Goal: Obtain resource: Download file/media

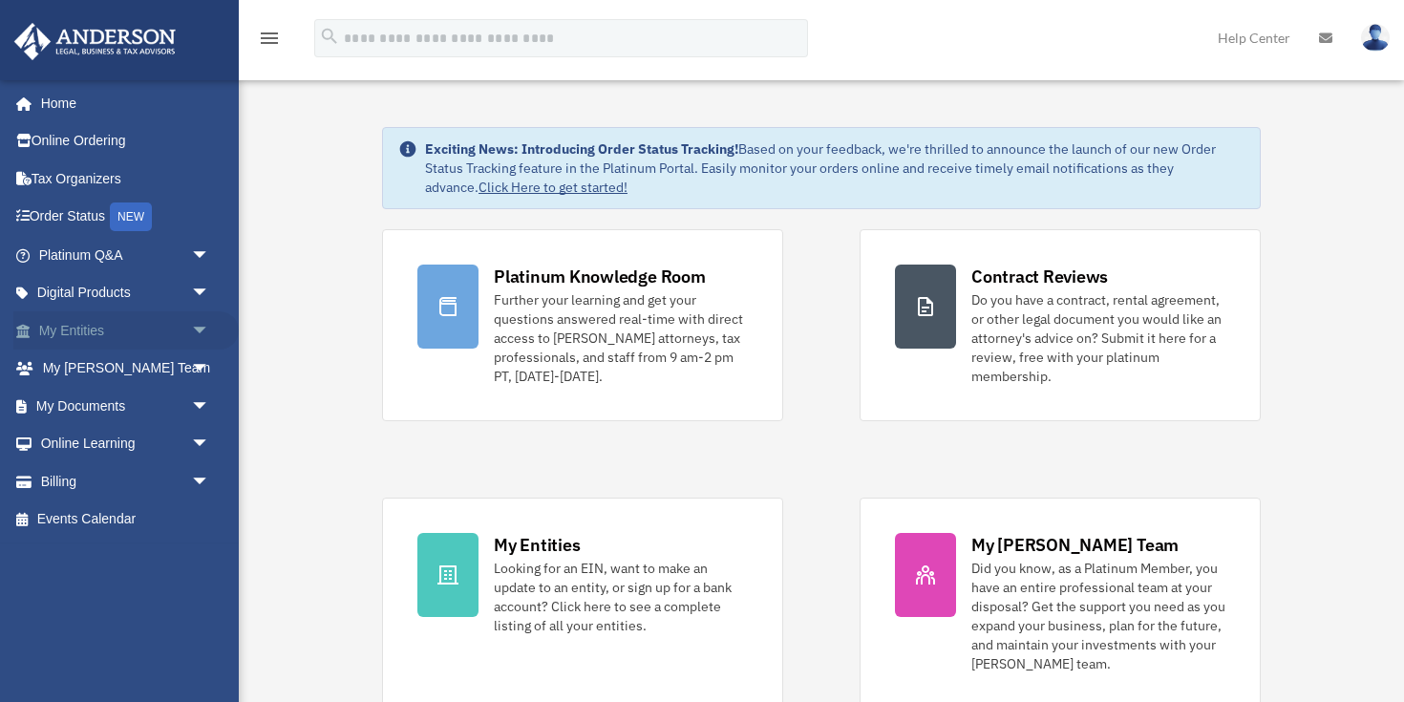
click at [199, 319] on span "arrow_drop_down" at bounding box center [210, 330] width 38 height 39
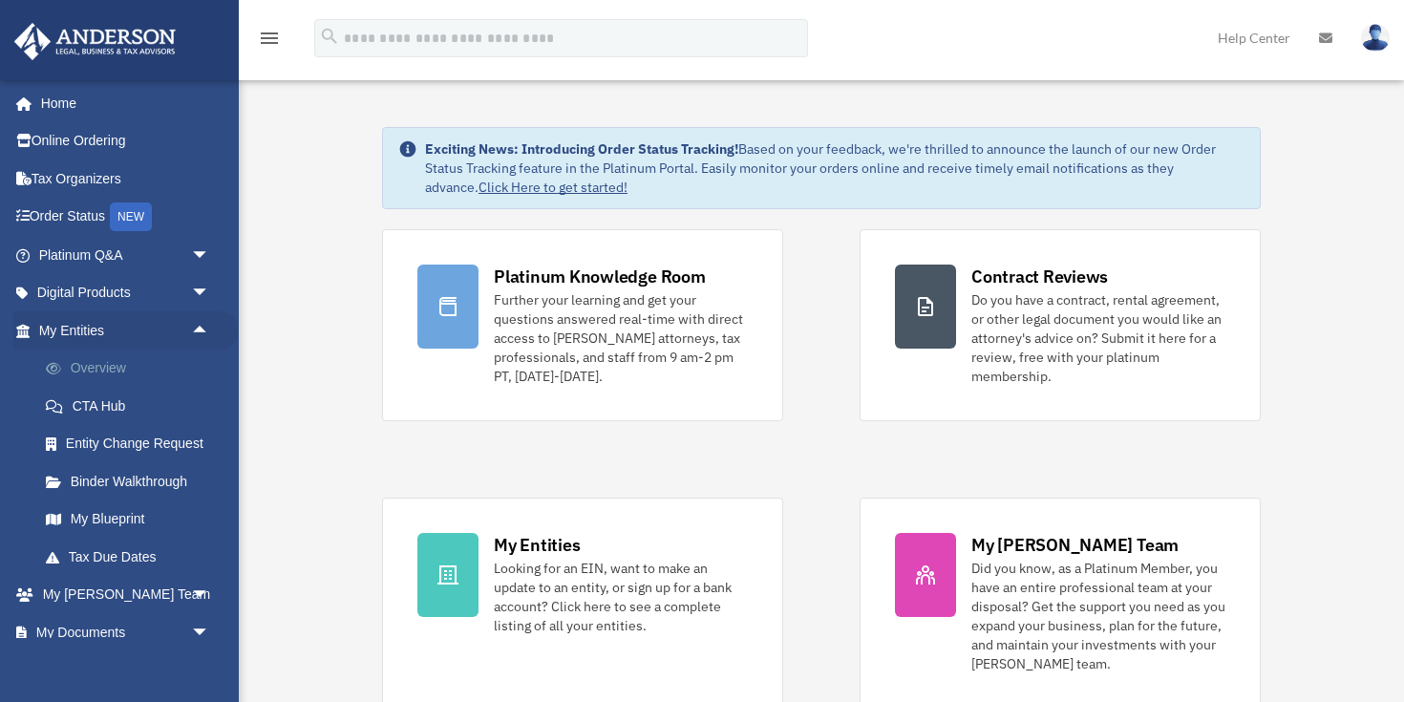
click at [113, 363] on link "Overview" at bounding box center [133, 368] width 212 height 38
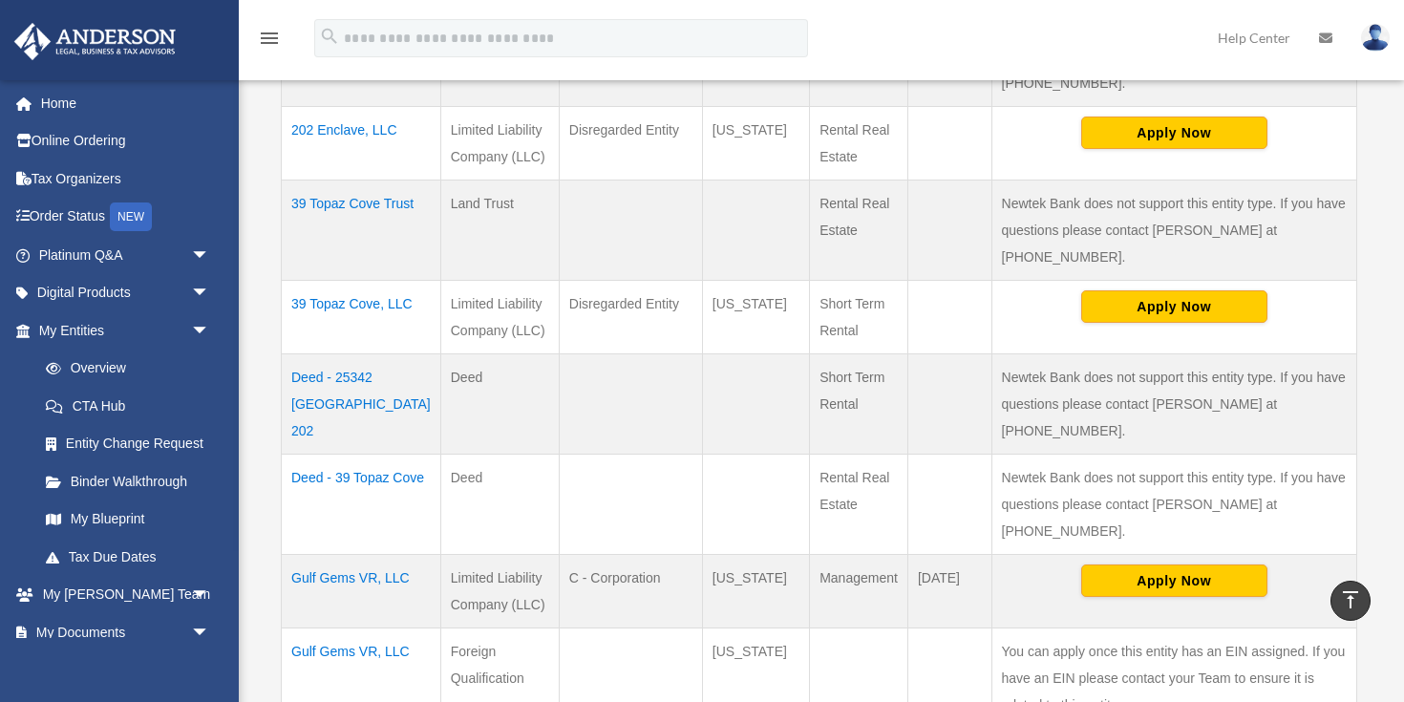
scroll to position [577, 0]
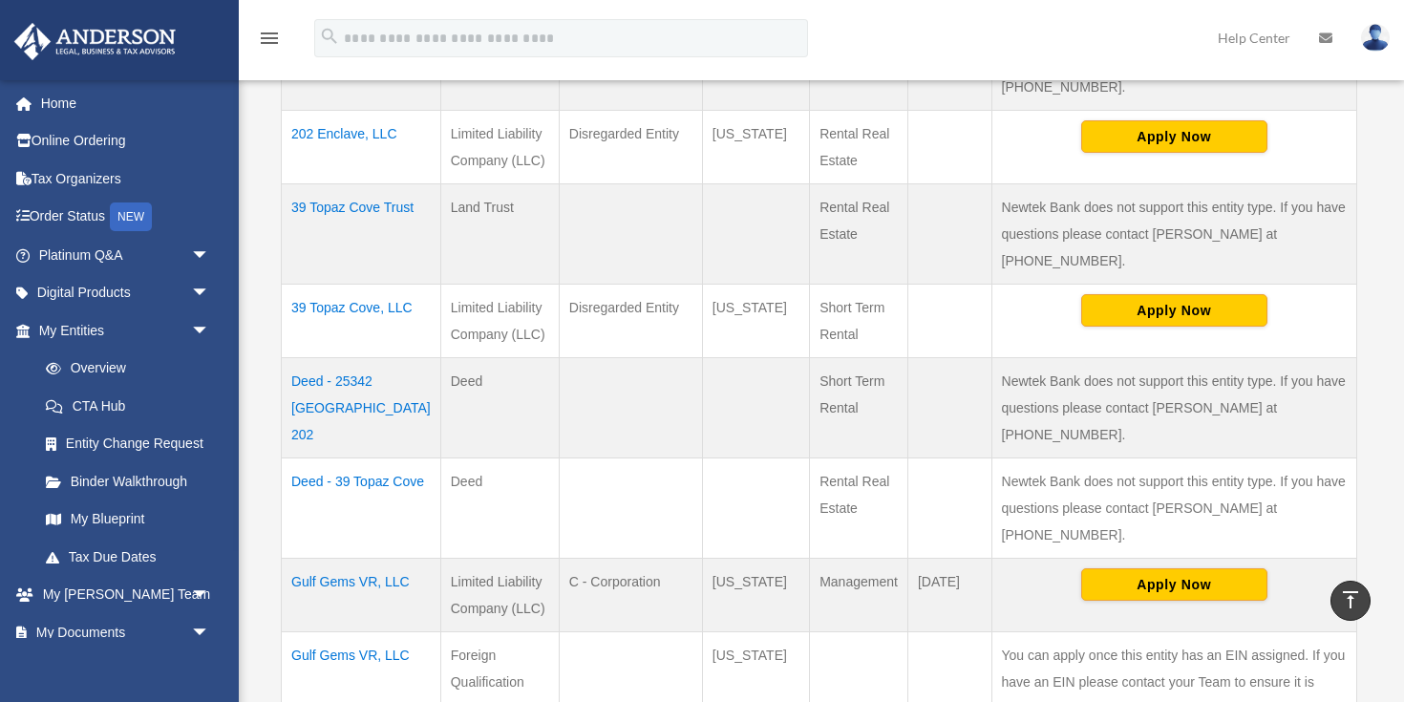
click at [334, 183] on td "39 Topaz Cove Trust" at bounding box center [361, 233] width 159 height 100
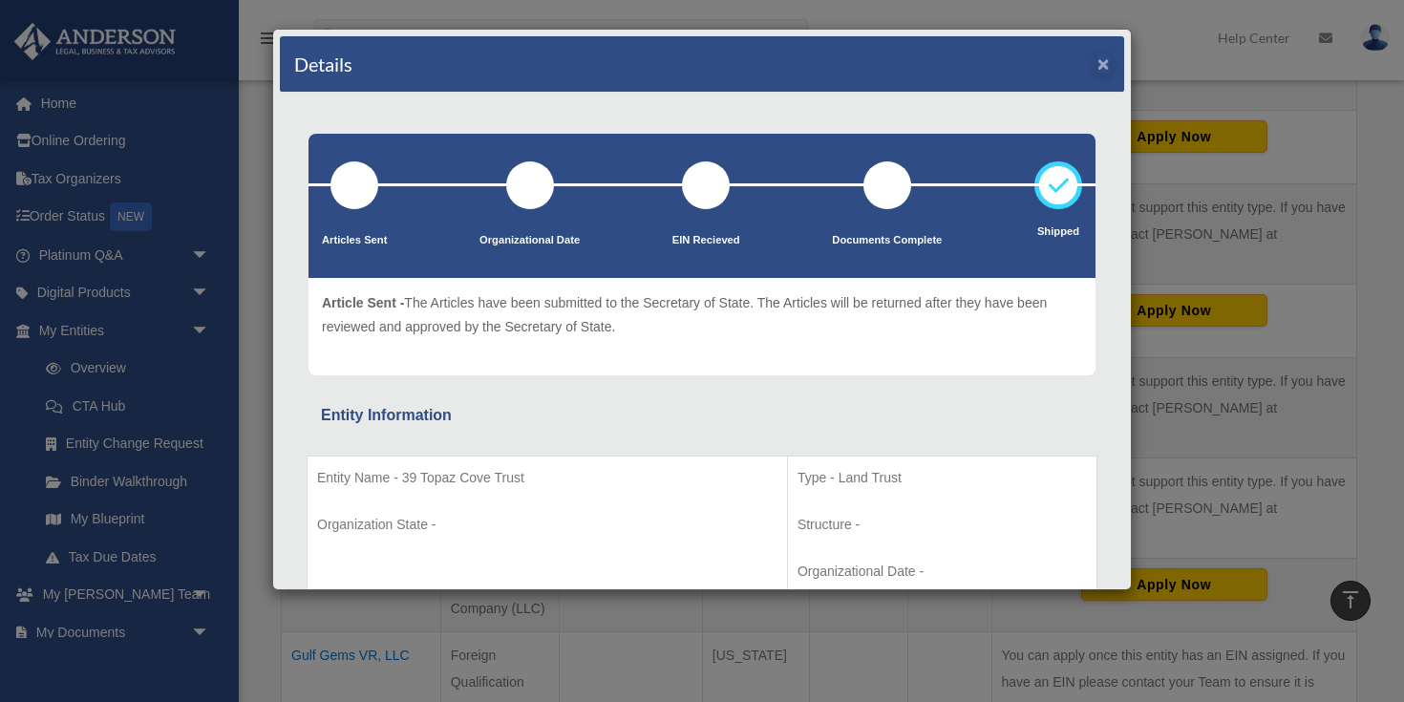
scroll to position [0, 0]
click at [1103, 69] on button "×" at bounding box center [1103, 63] width 12 height 20
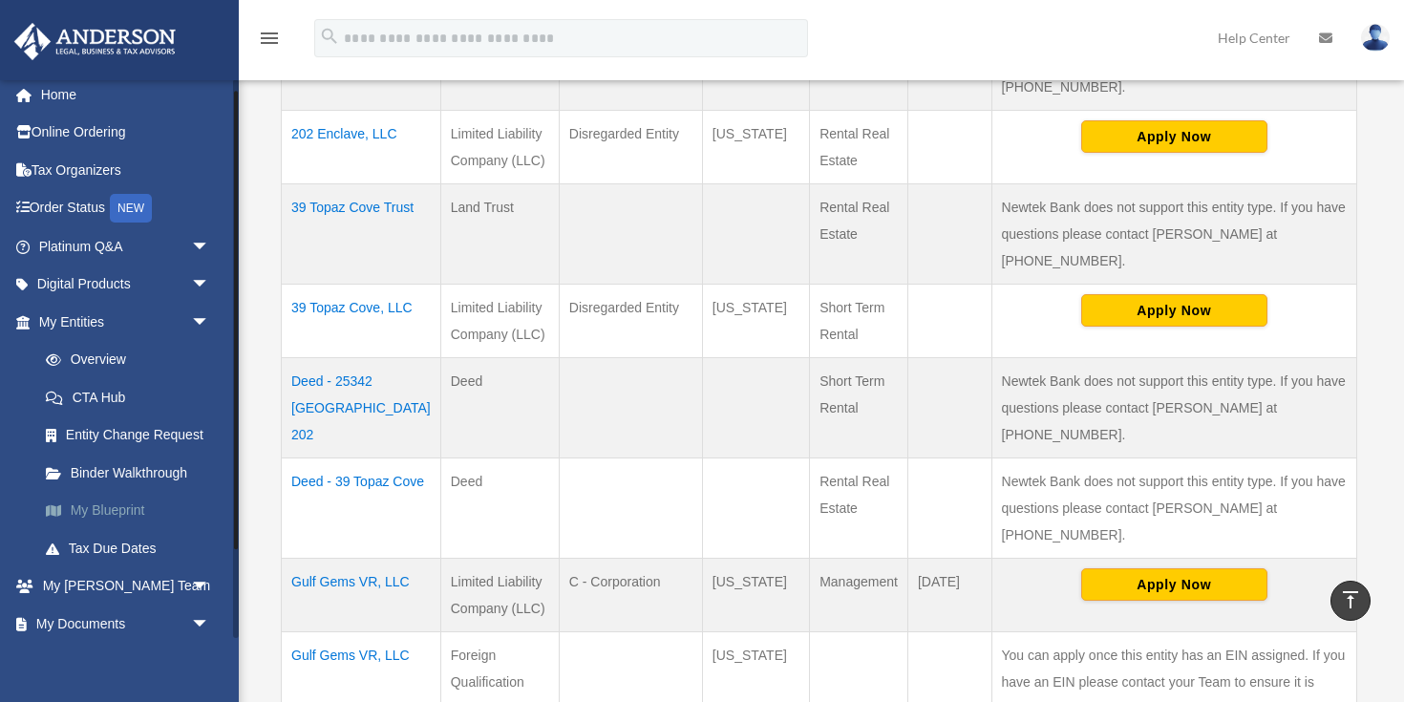
scroll to position [15, 0]
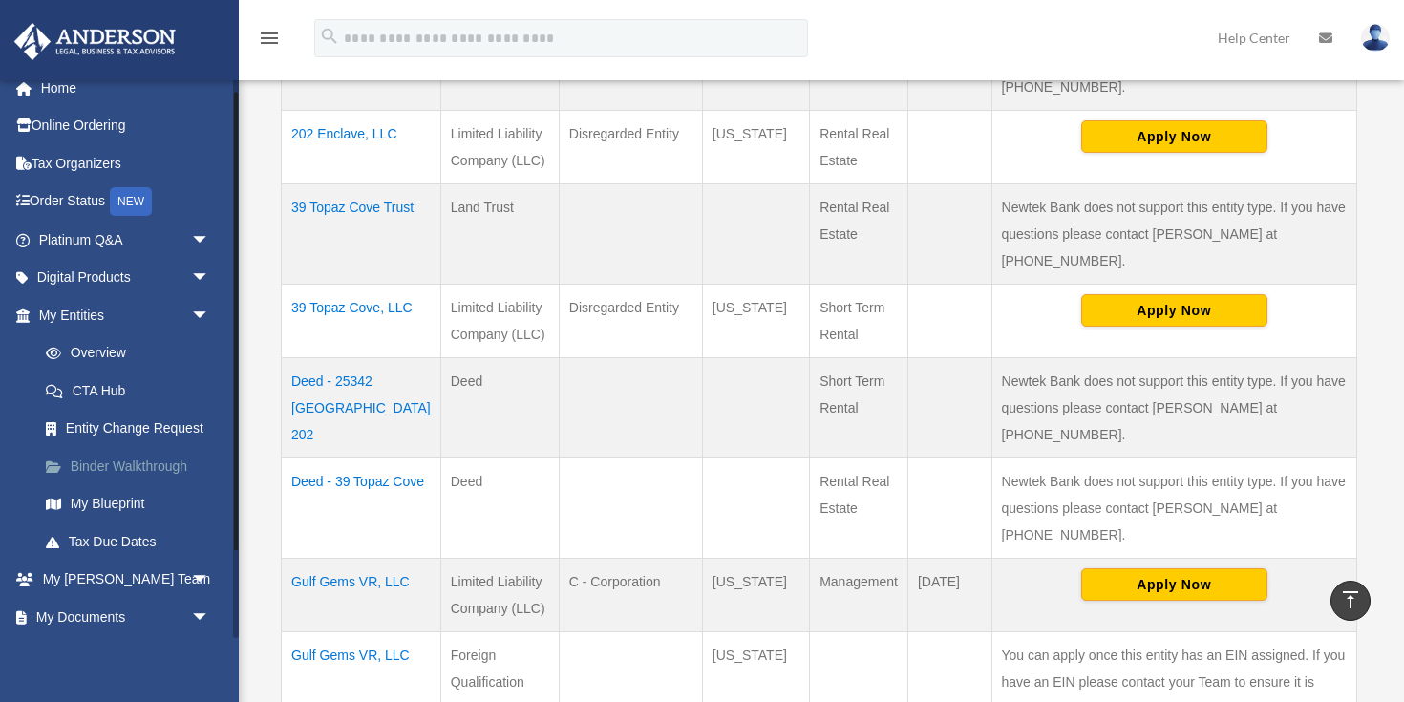
click at [130, 465] on link "Binder Walkthrough" at bounding box center [133, 466] width 212 height 38
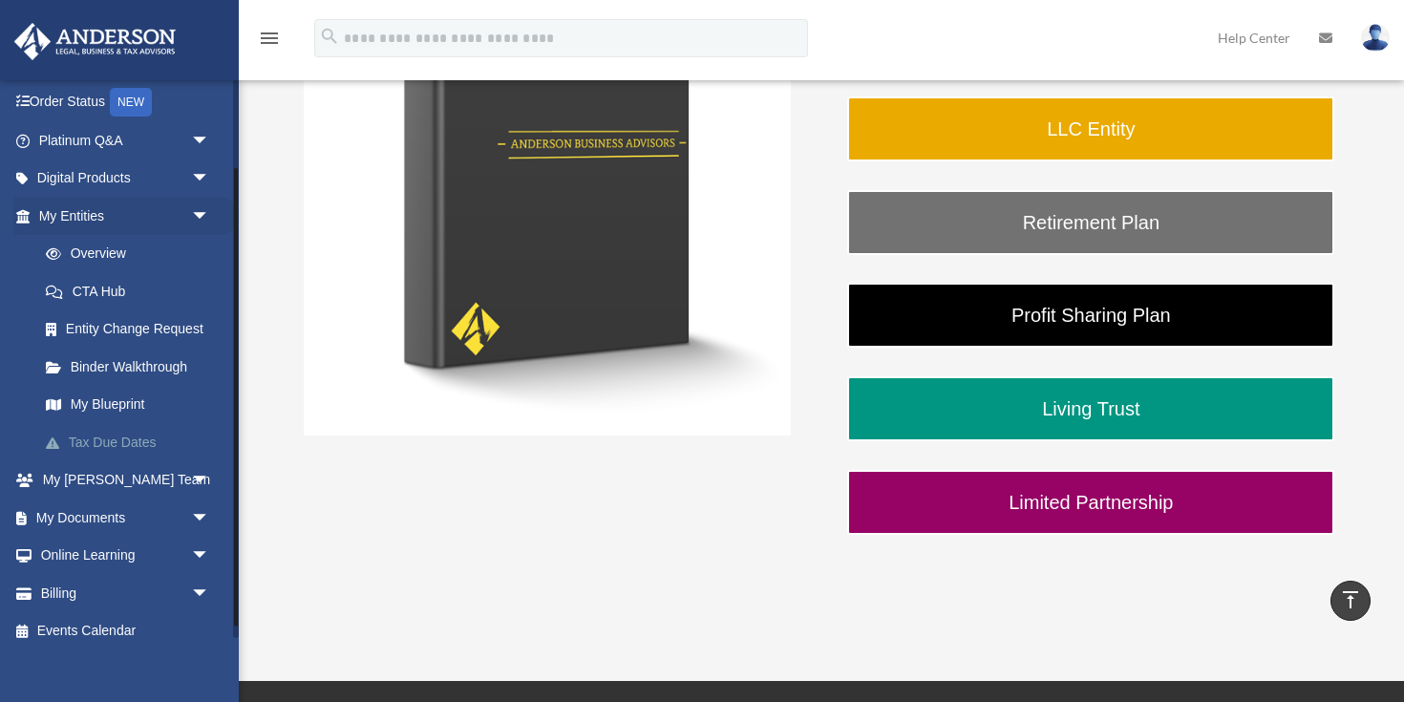
scroll to position [118, 0]
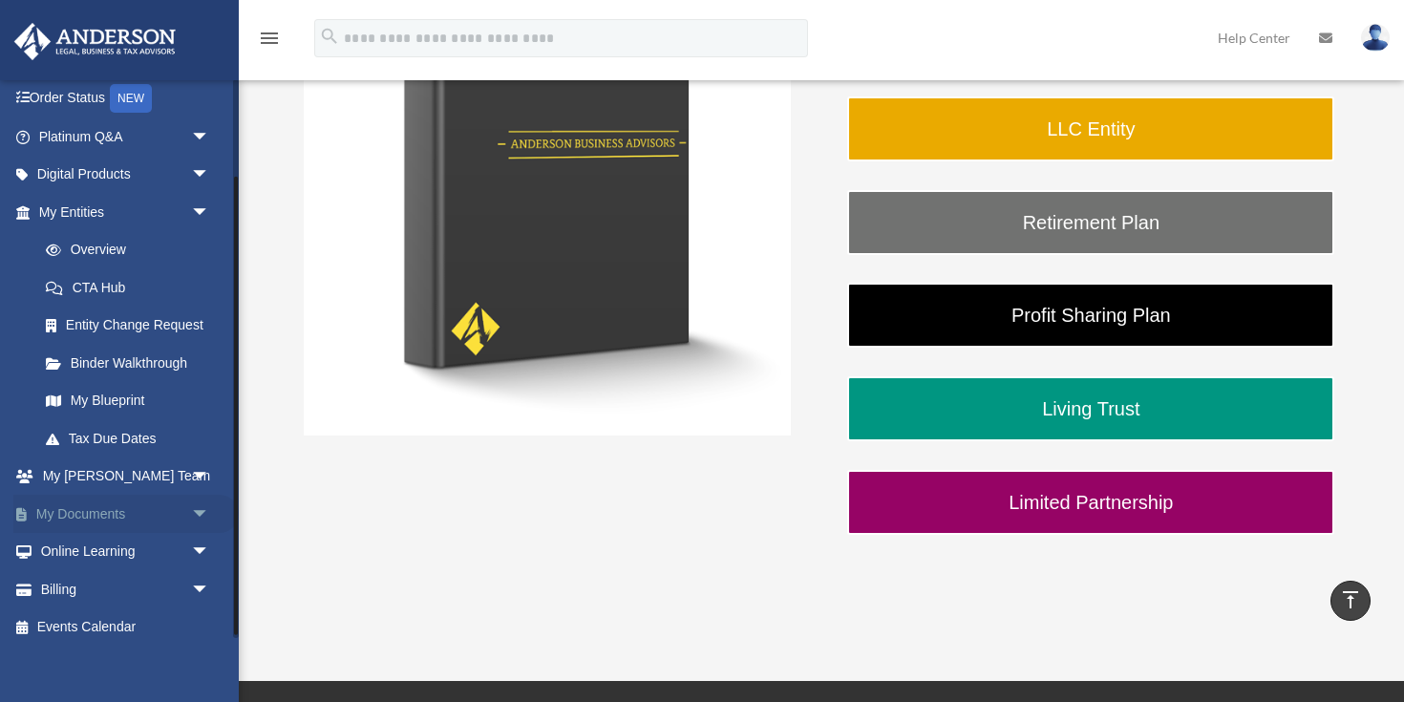
click at [199, 515] on span "arrow_drop_down" at bounding box center [210, 514] width 38 height 39
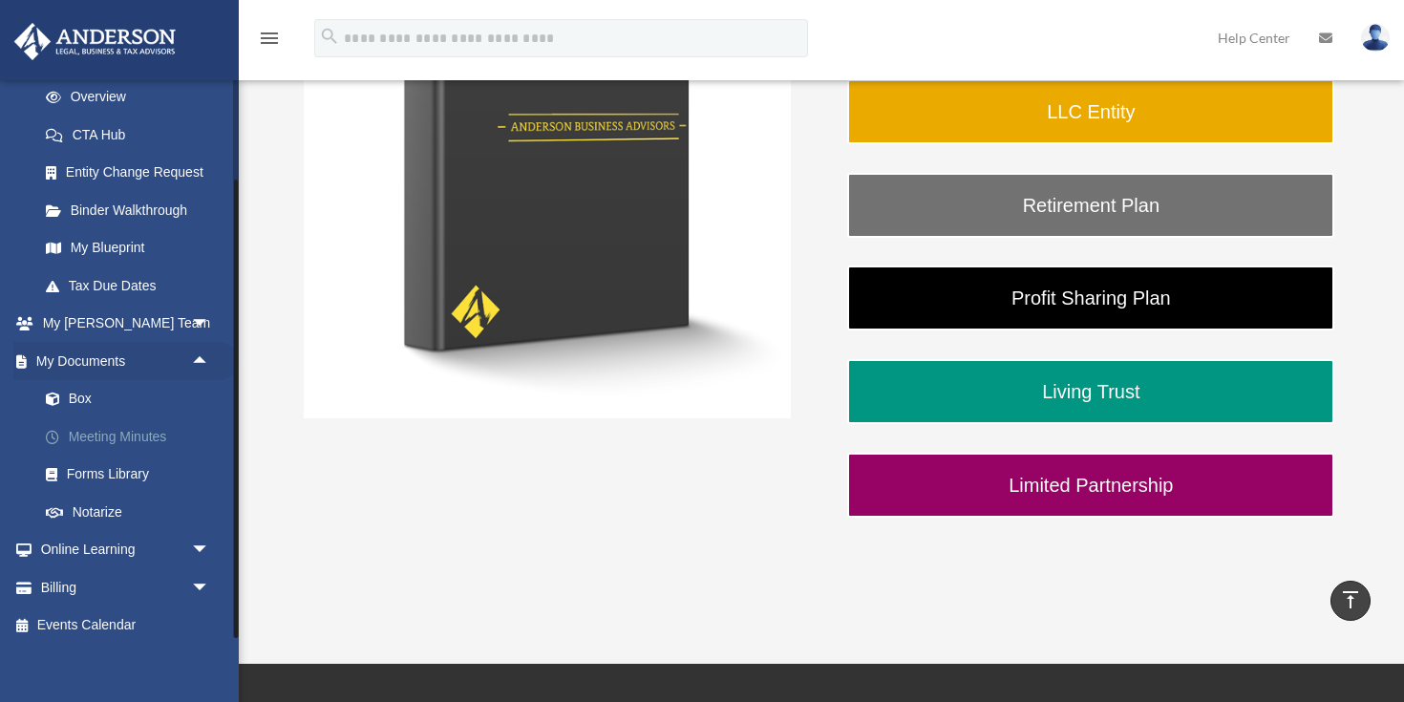
scroll to position [449, 0]
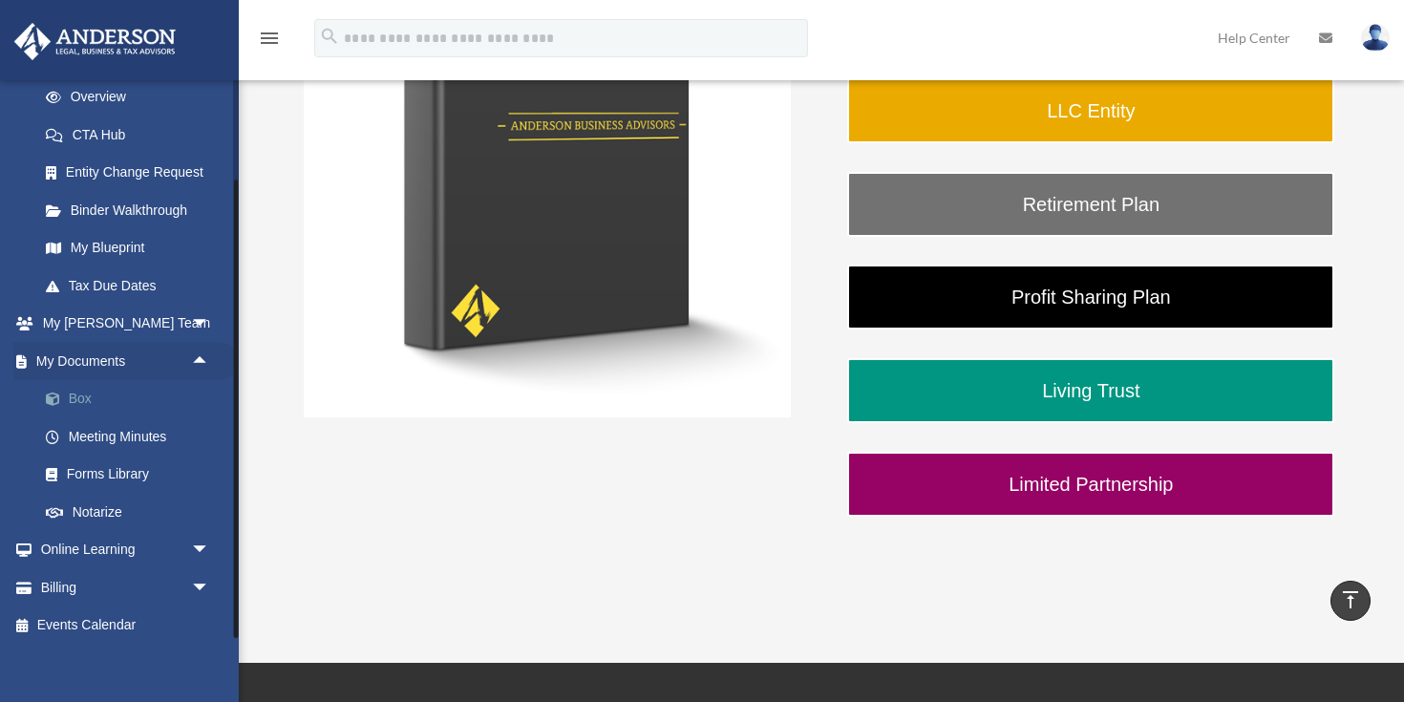
click at [74, 392] on link "Box" at bounding box center [133, 399] width 212 height 38
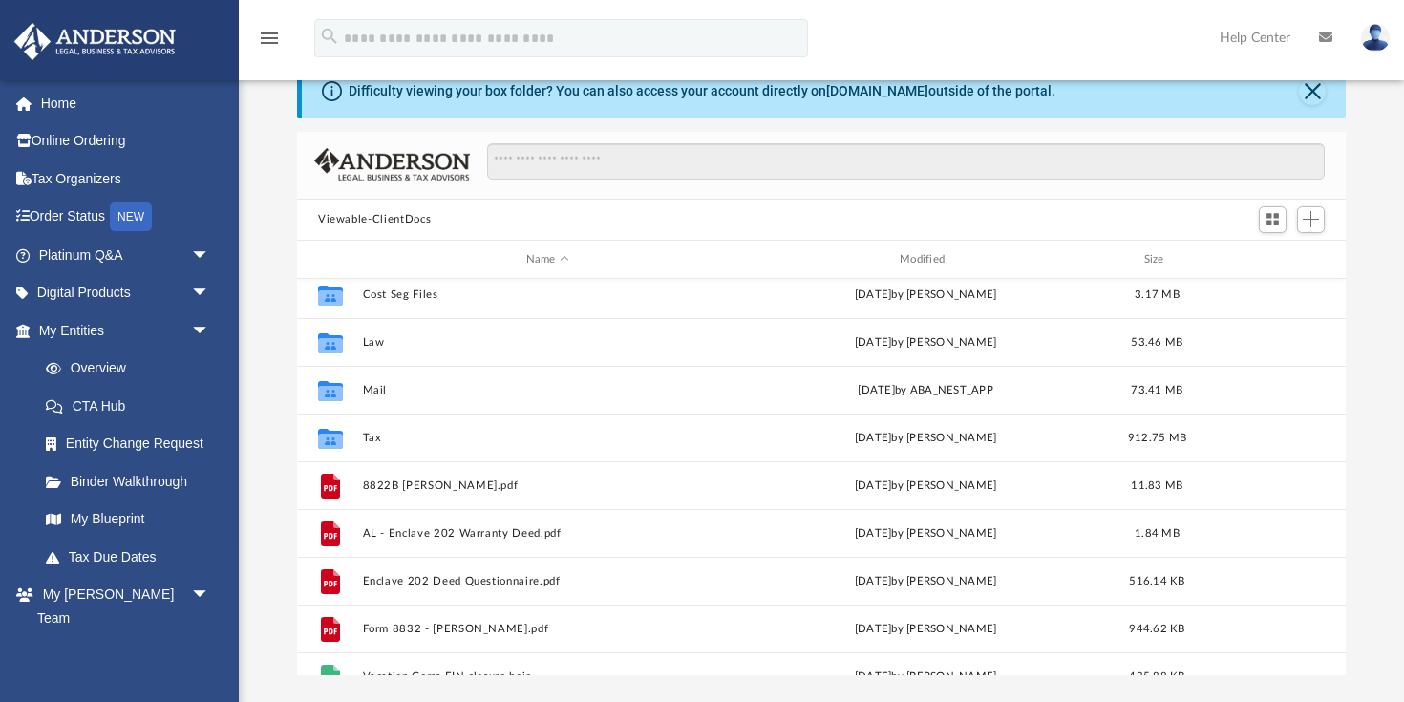
scroll to position [165, 0]
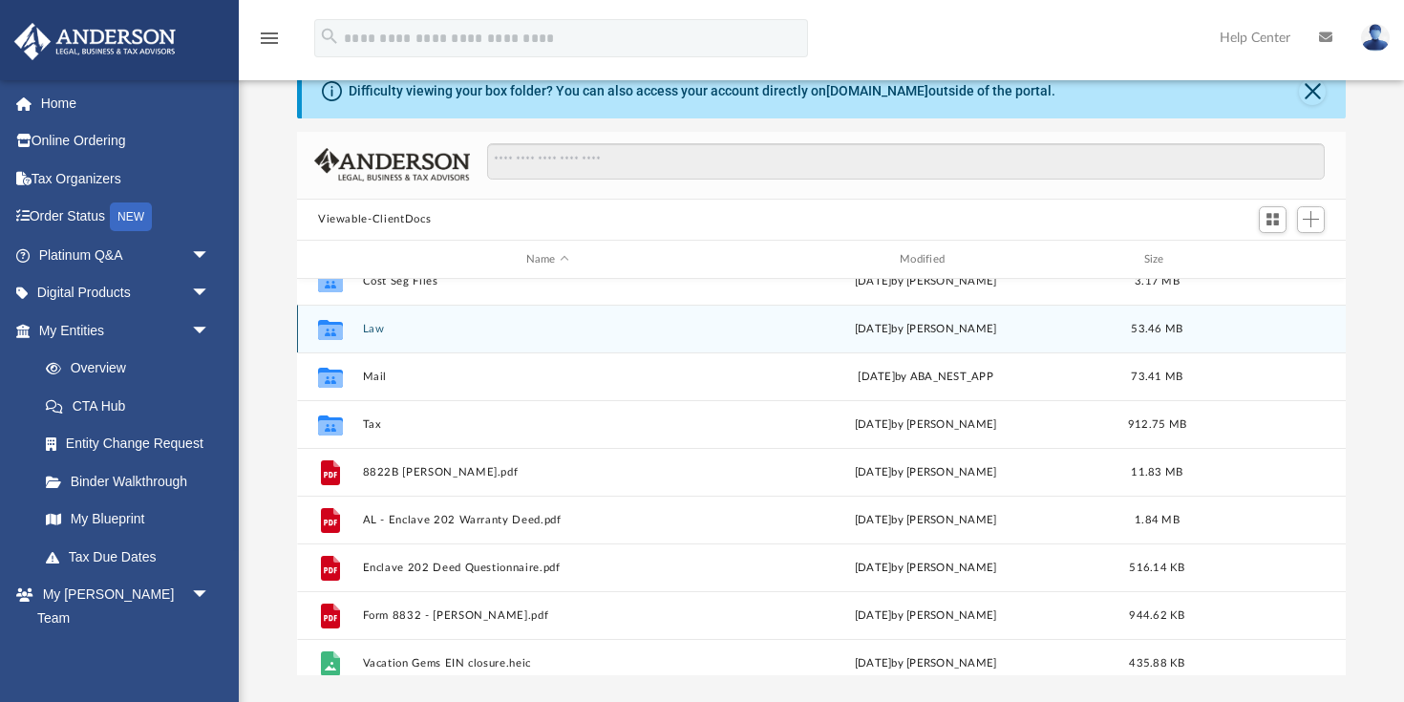
click at [380, 338] on div "Collaborated Folder Law Fri Aug 15 2025 by Lindsay Haggie 53.46 MB" at bounding box center [821, 329] width 1048 height 48
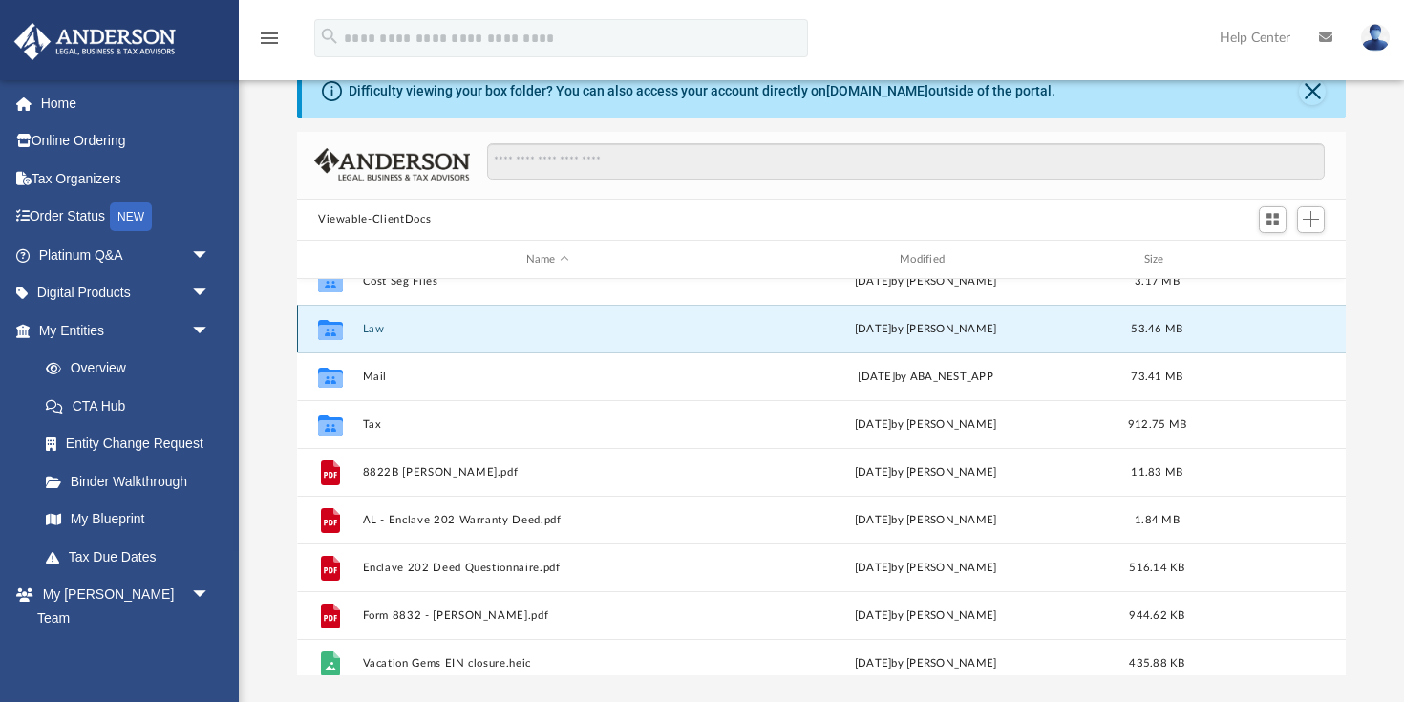
click at [380, 331] on button "Law" at bounding box center [547, 329] width 369 height 12
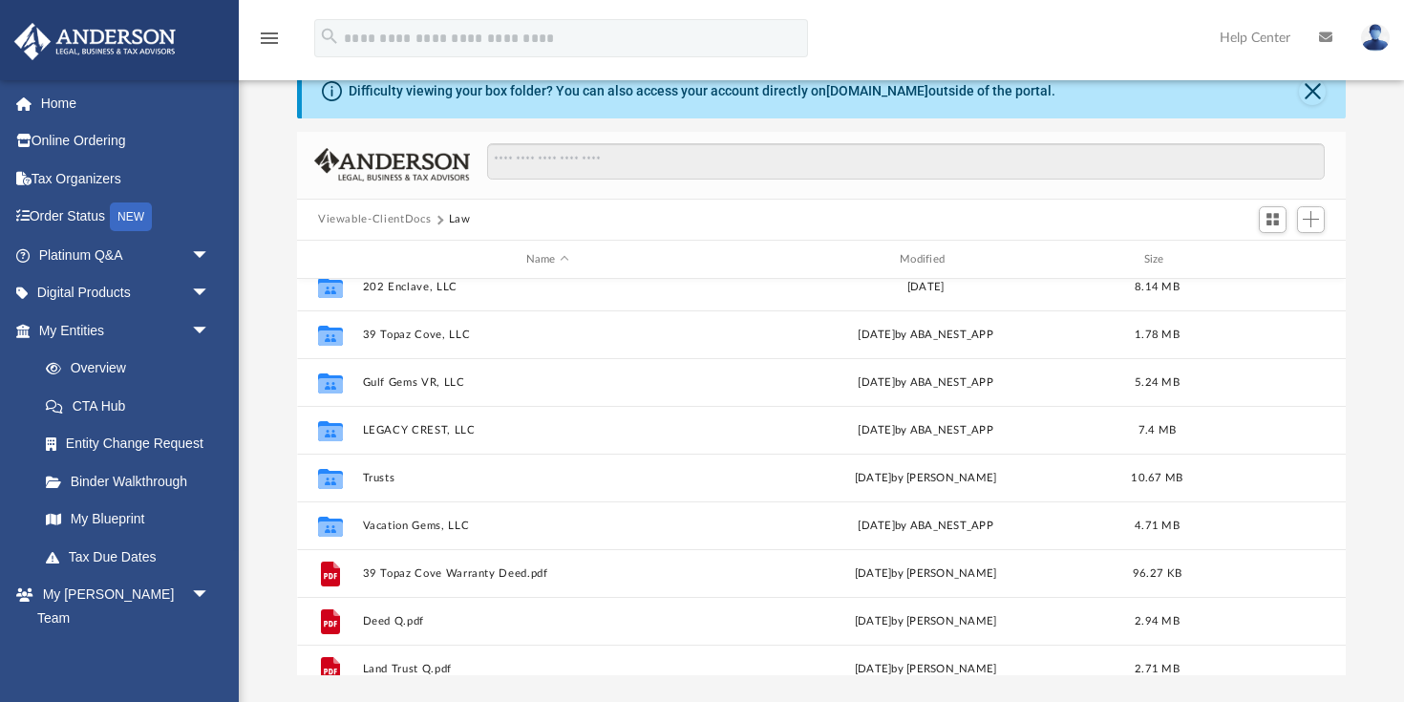
scroll to position [19, 0]
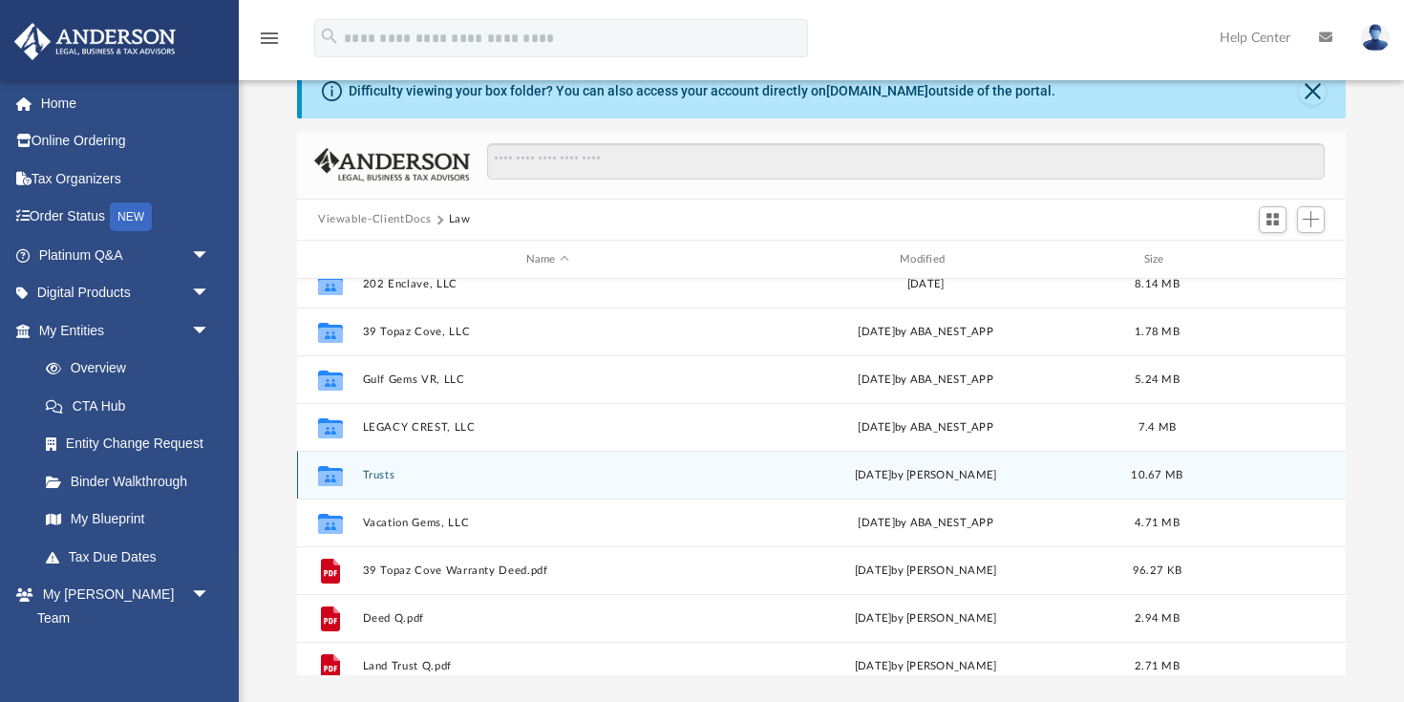
click at [404, 463] on div "Collaborated Folder Trusts Fri Aug 15 2025 by Lindsay Haggie 10.67 MB" at bounding box center [821, 475] width 1048 height 48
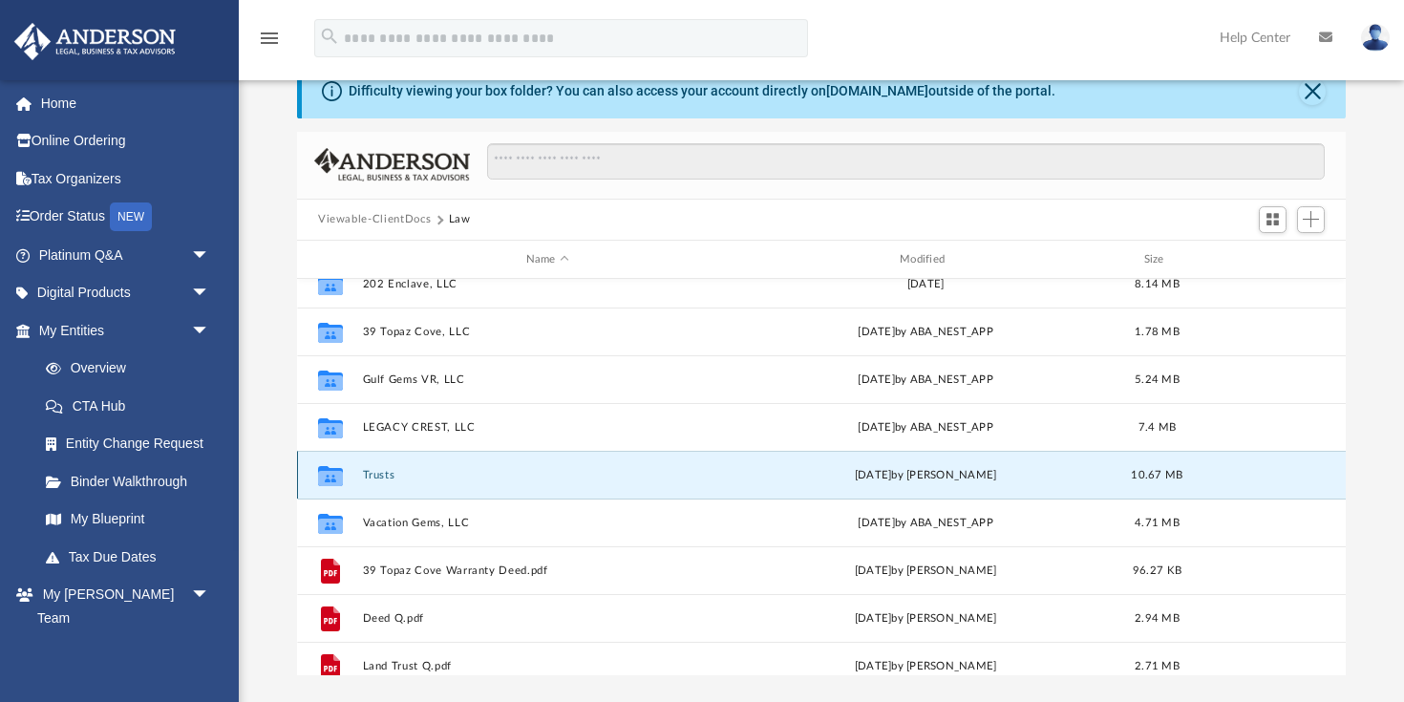
click at [382, 474] on button "Trusts" at bounding box center [547, 475] width 369 height 12
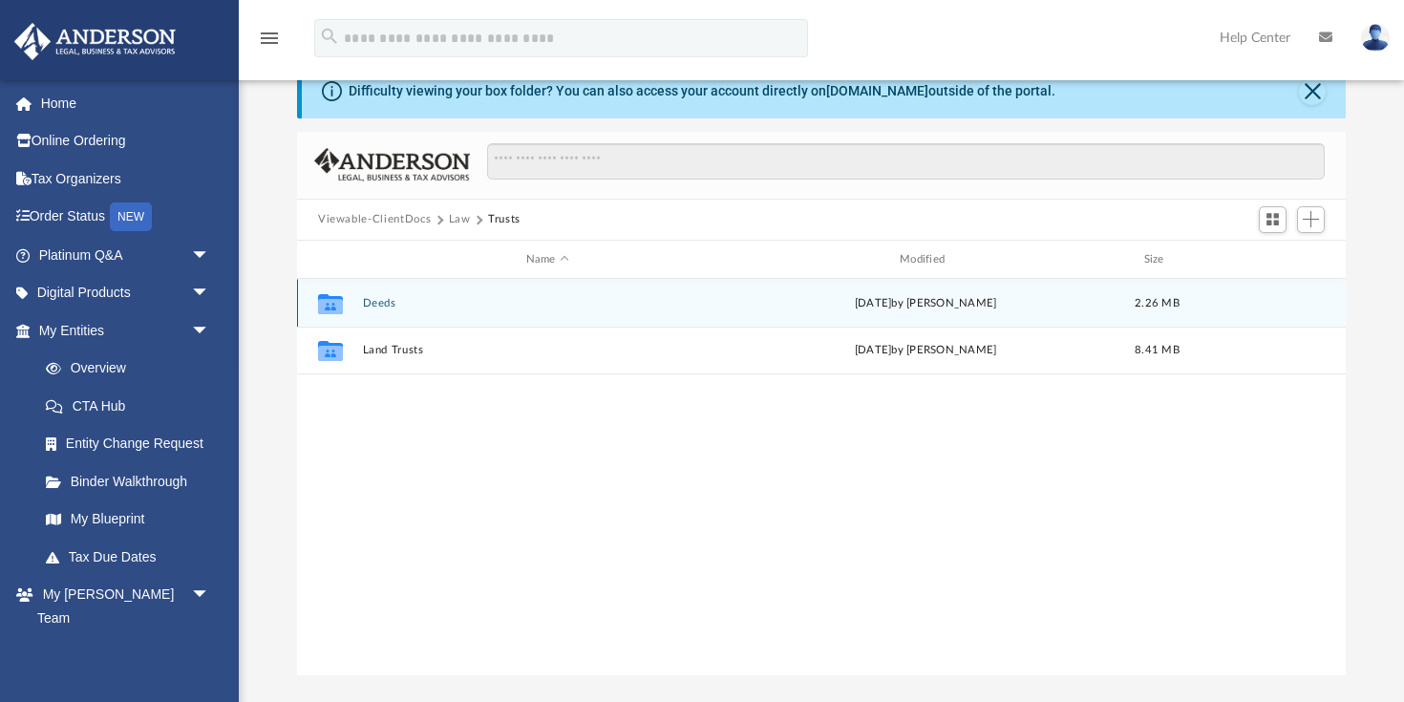
scroll to position [0, 0]
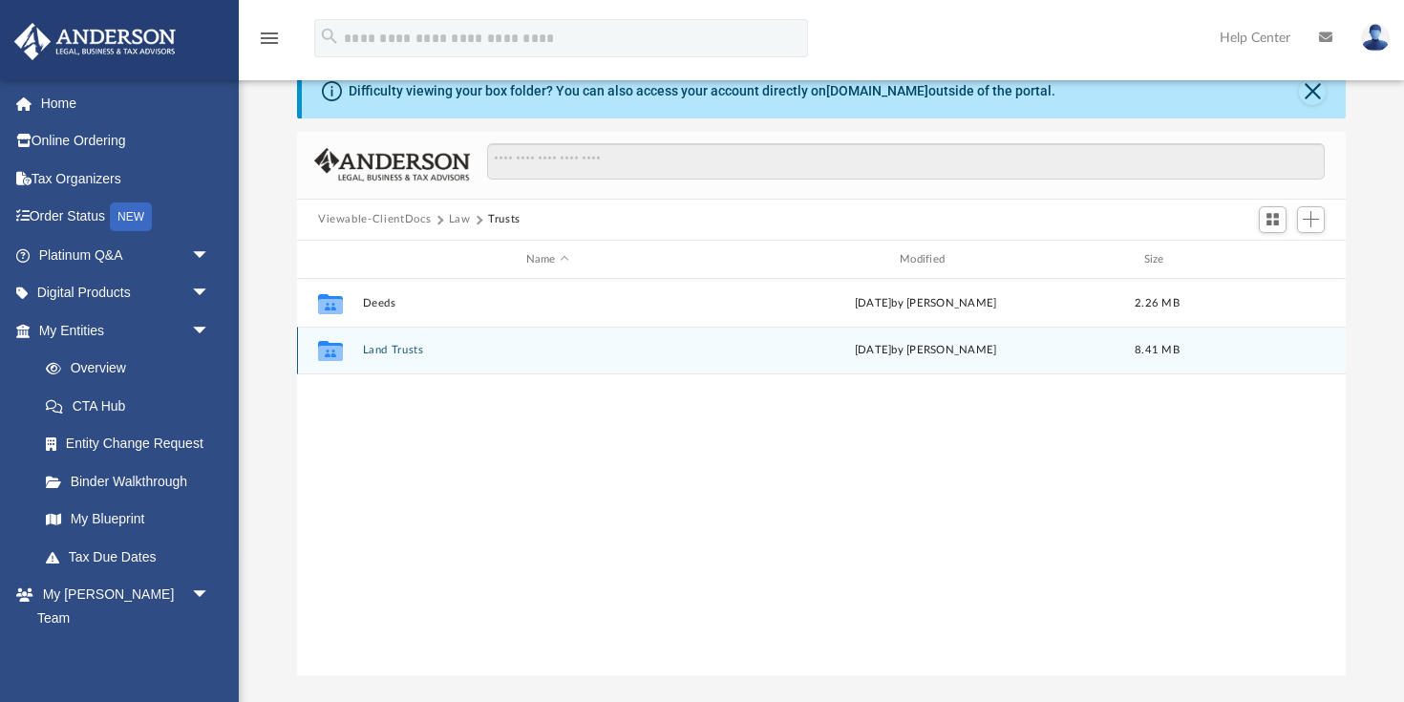
click at [390, 363] on div "Collaborated Folder Land Trusts Fri Aug 15 2025 by Lindsay Haggie 8.41 MB" at bounding box center [821, 351] width 1048 height 48
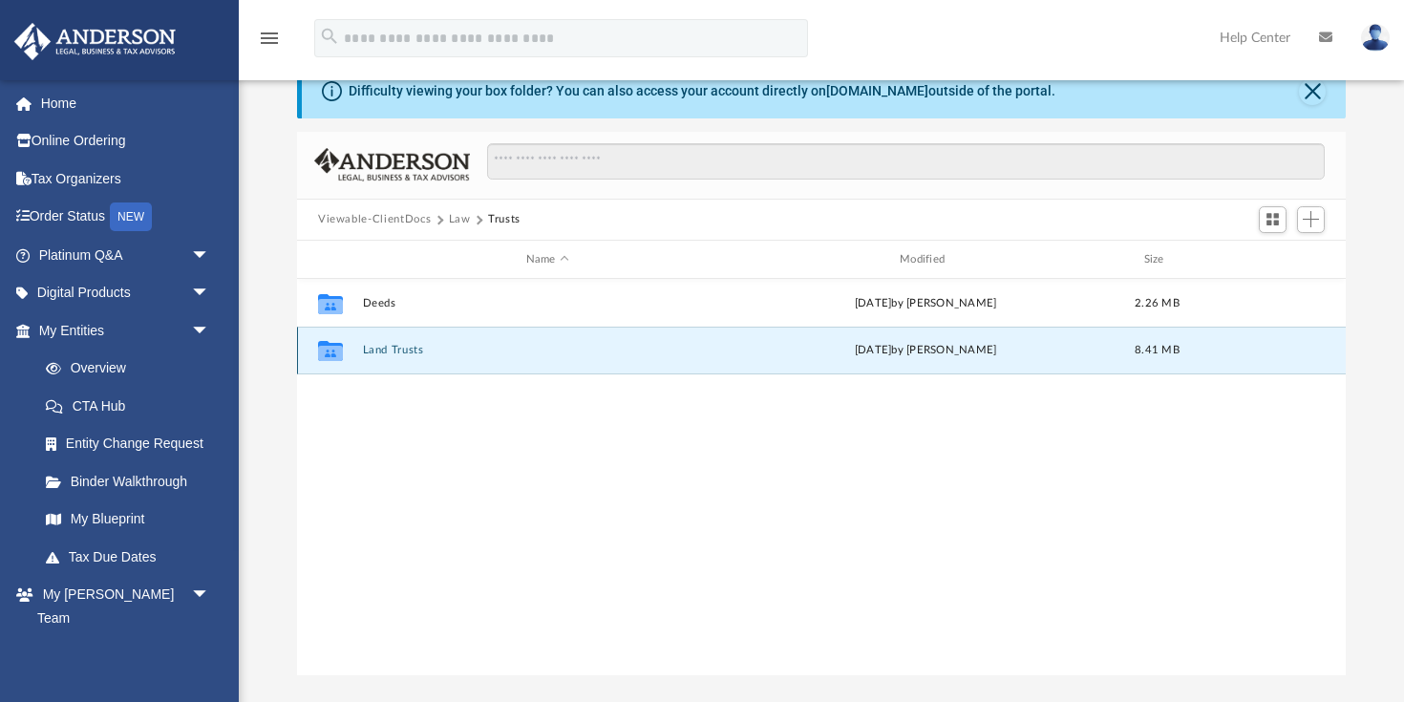
click at [390, 354] on button "Land Trusts" at bounding box center [547, 351] width 369 height 12
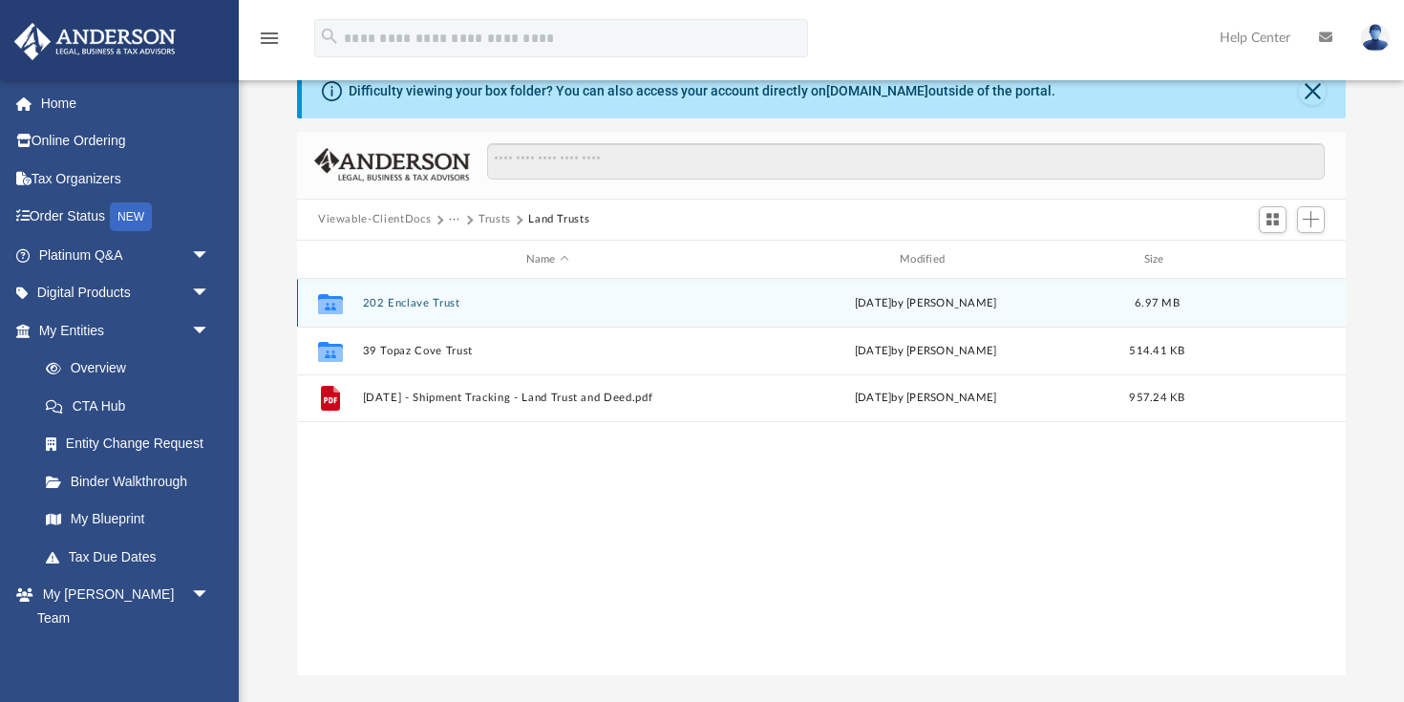
click at [415, 306] on button "202 Enclave Trust" at bounding box center [547, 303] width 369 height 12
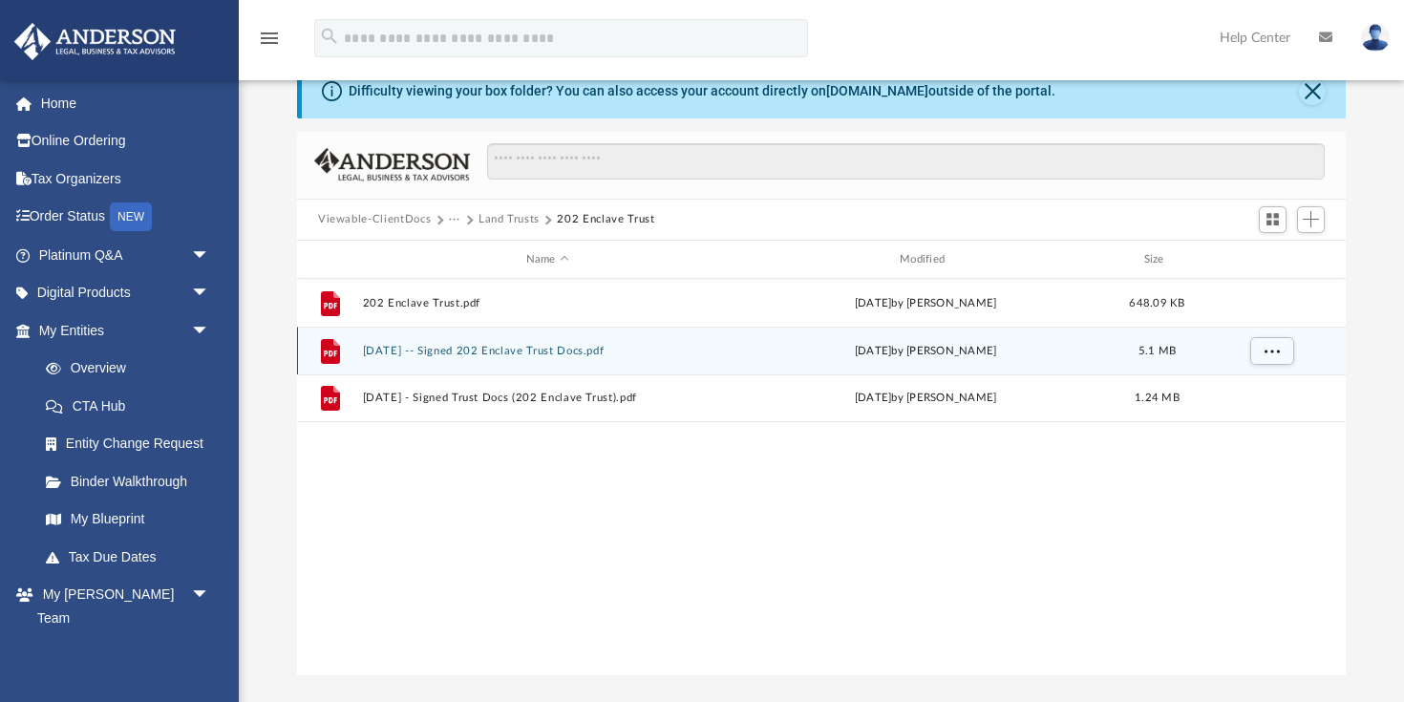
click at [429, 353] on button "2022.10.10 -- Signed 202 Enclave Trust Docs.pdf" at bounding box center [547, 351] width 369 height 12
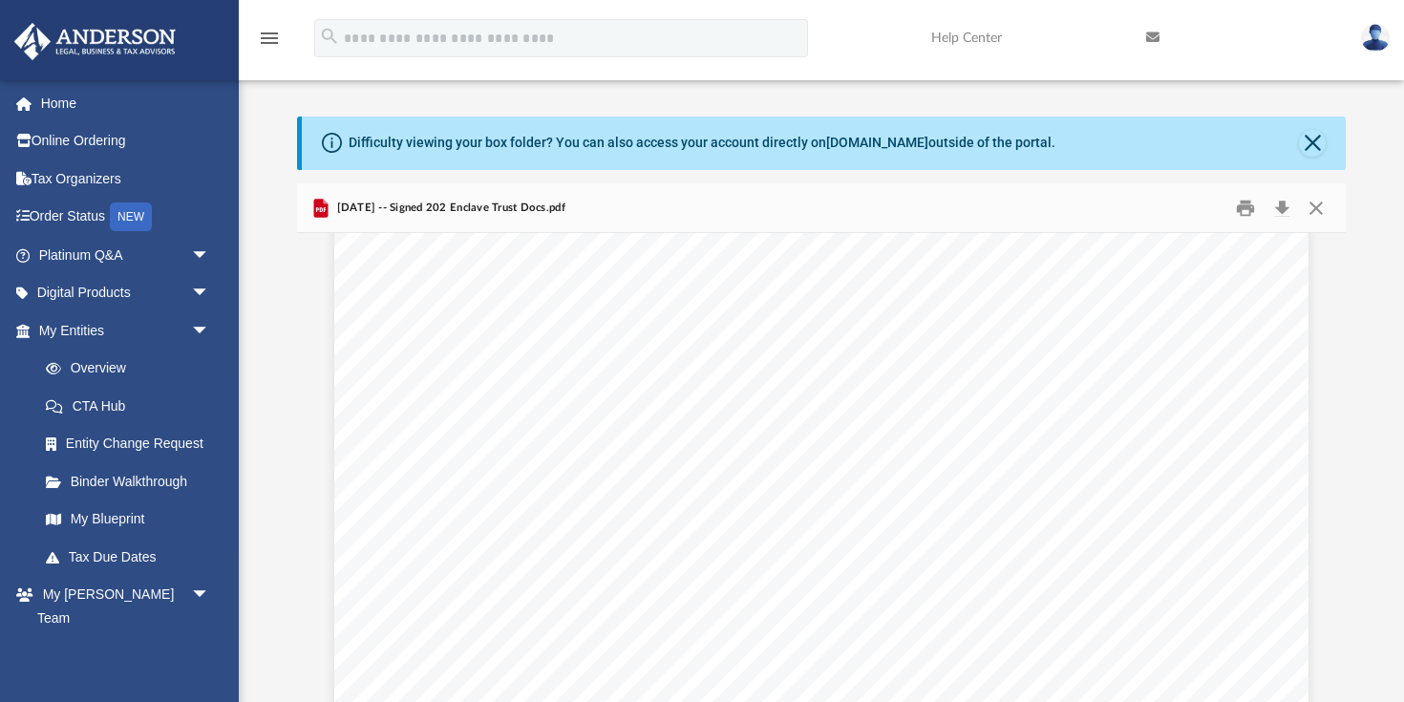
scroll to position [35099, 0]
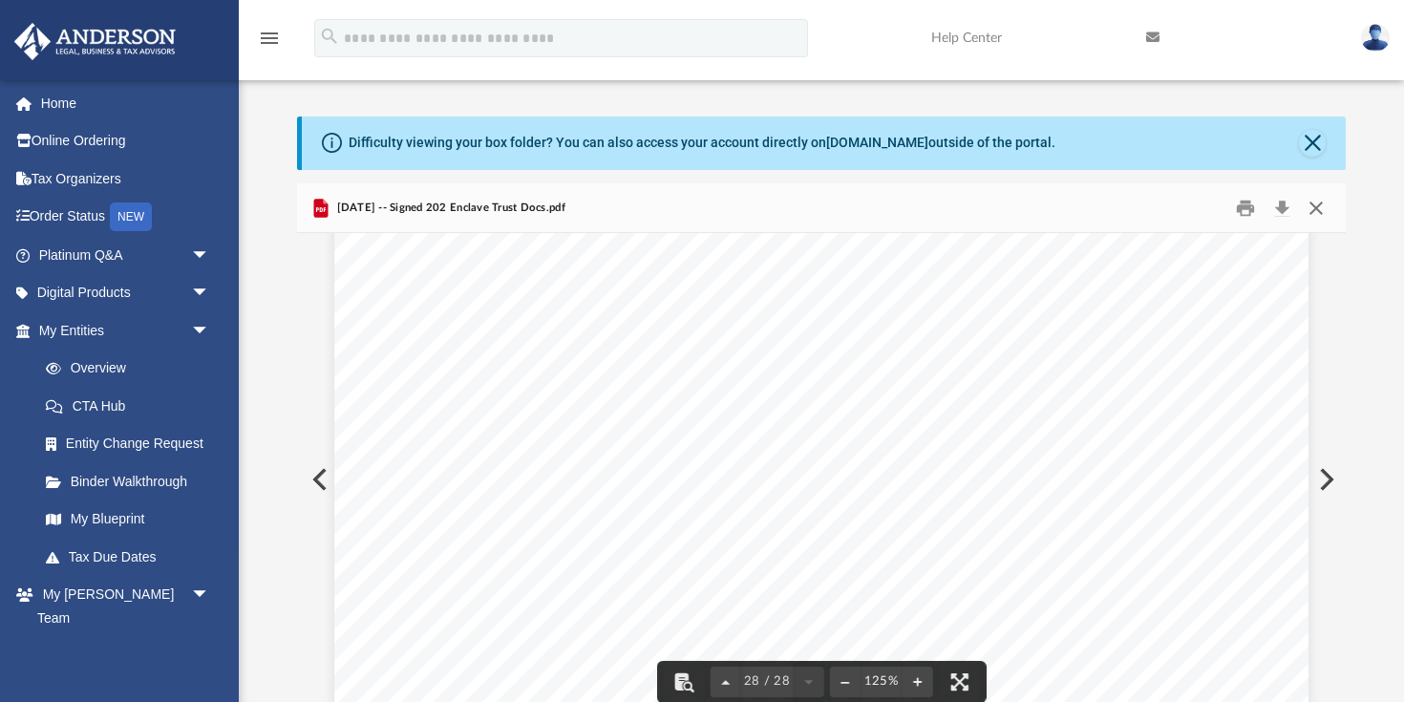
click at [1325, 210] on button "Close" at bounding box center [1315, 208] width 34 height 30
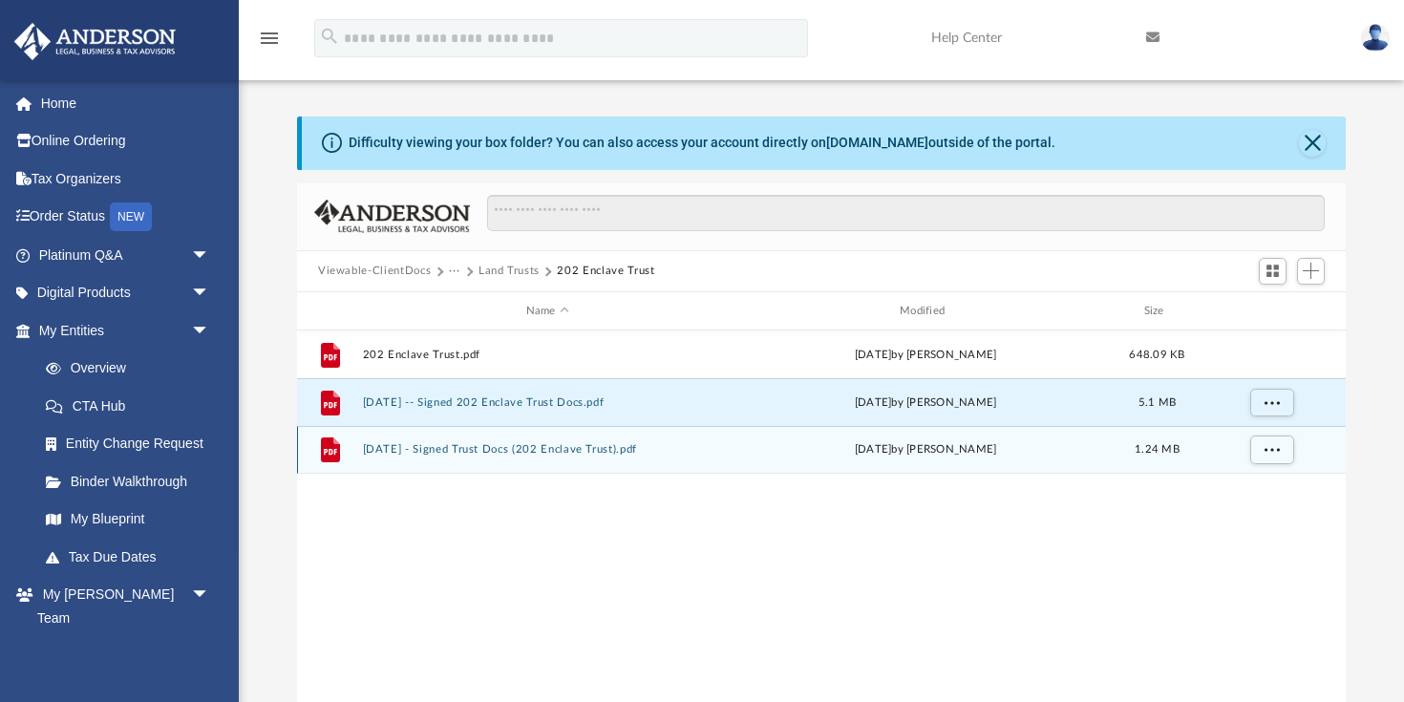
click at [445, 449] on button "2023.02.14 - Signed Trust Docs (202 Enclave Trust).pdf" at bounding box center [547, 450] width 369 height 12
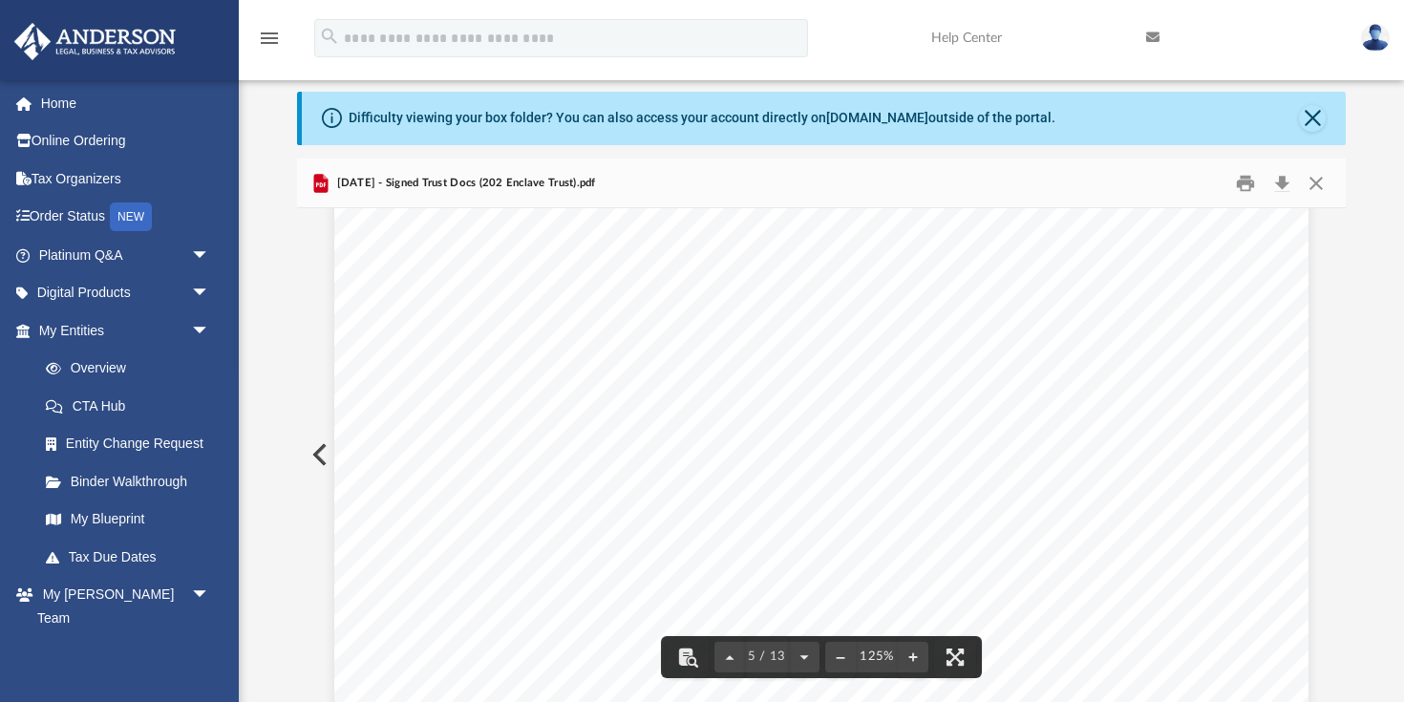
scroll to position [5312, 0]
